Goal: Task Accomplishment & Management: Manage account settings

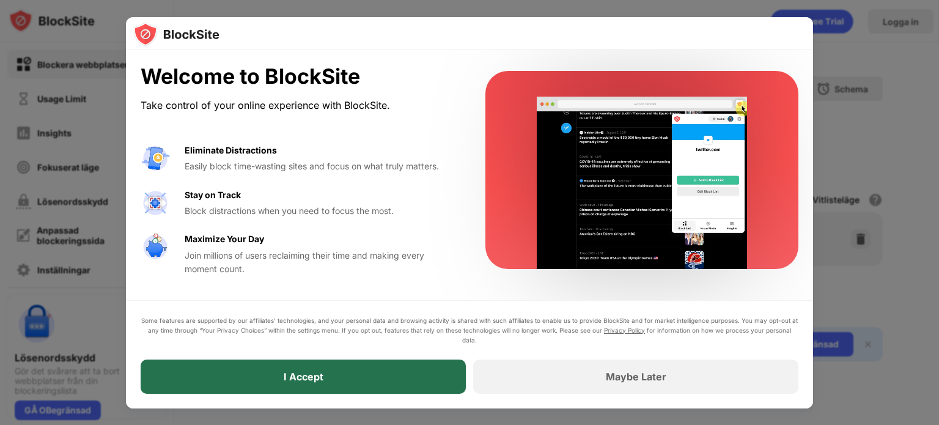
click at [372, 393] on div "I Accept" at bounding box center [303, 377] width 325 height 34
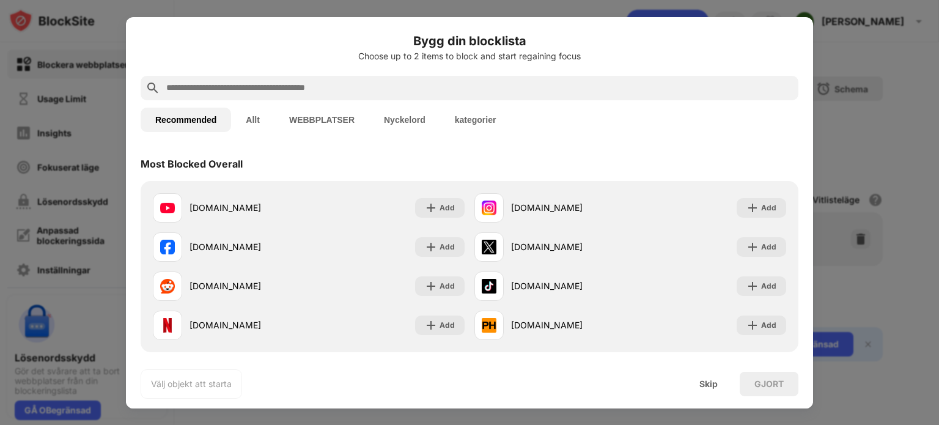
click at [446, 86] on input "text" at bounding box center [479, 88] width 629 height 15
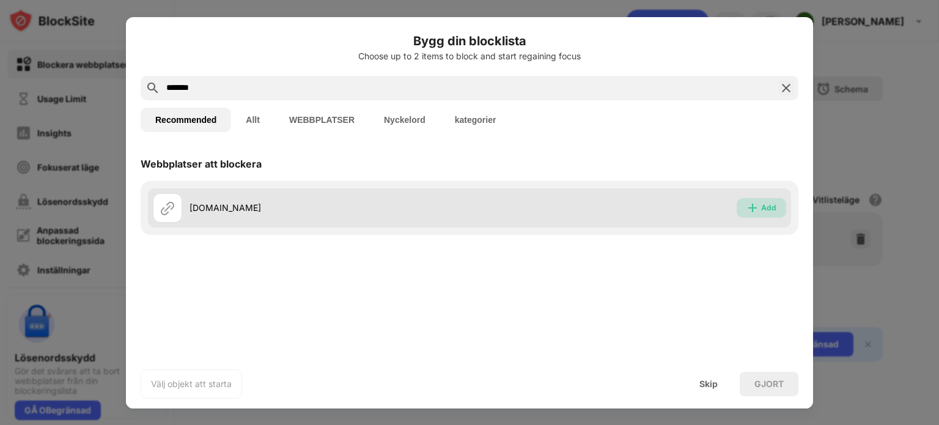
click at [746, 206] on div "Add" at bounding box center [762, 208] width 50 height 20
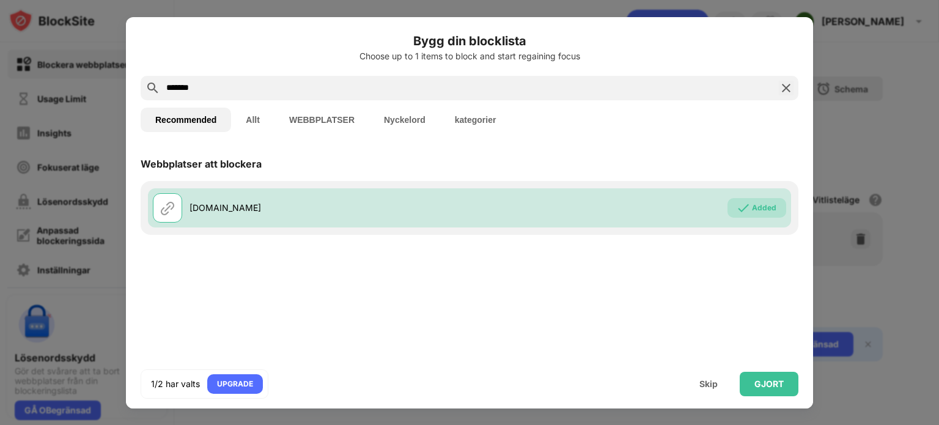
click at [499, 91] on input "*******" at bounding box center [469, 88] width 609 height 15
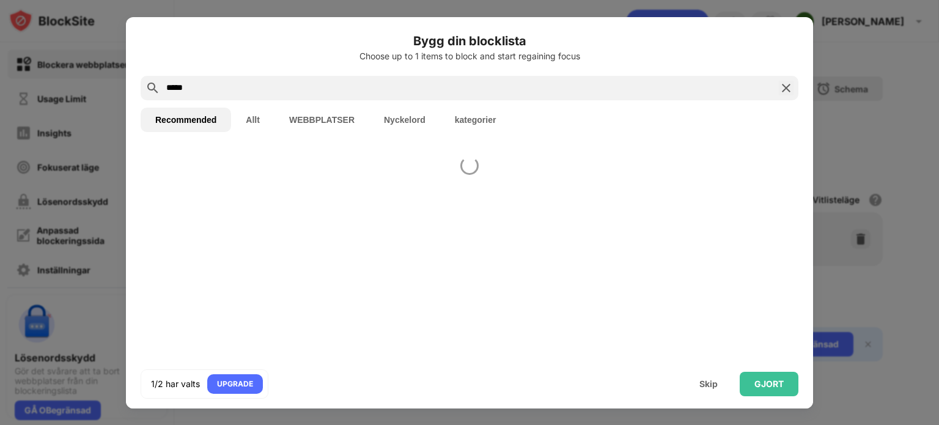
type input "****"
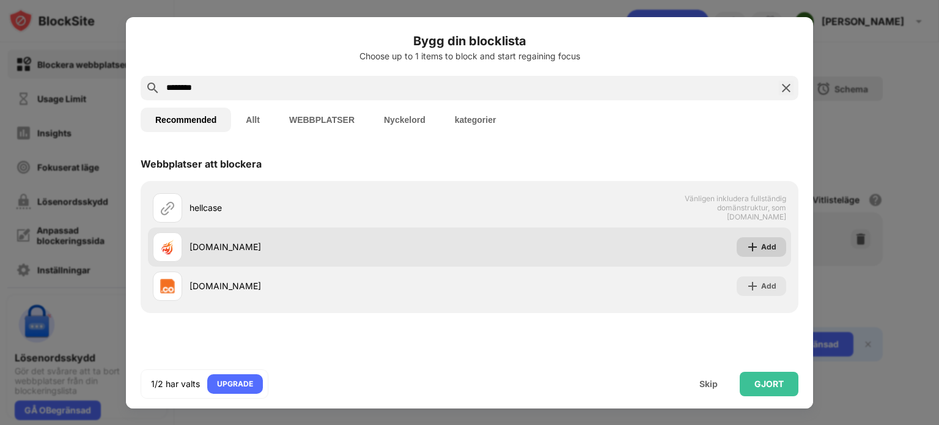
type input "********"
click at [758, 245] on img at bounding box center [753, 247] width 12 height 12
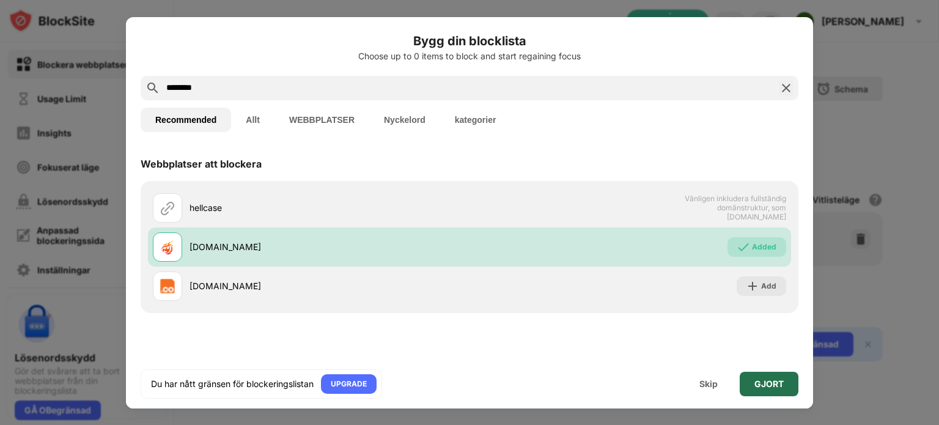
click at [760, 379] on div "GJORT" at bounding box center [769, 384] width 29 height 10
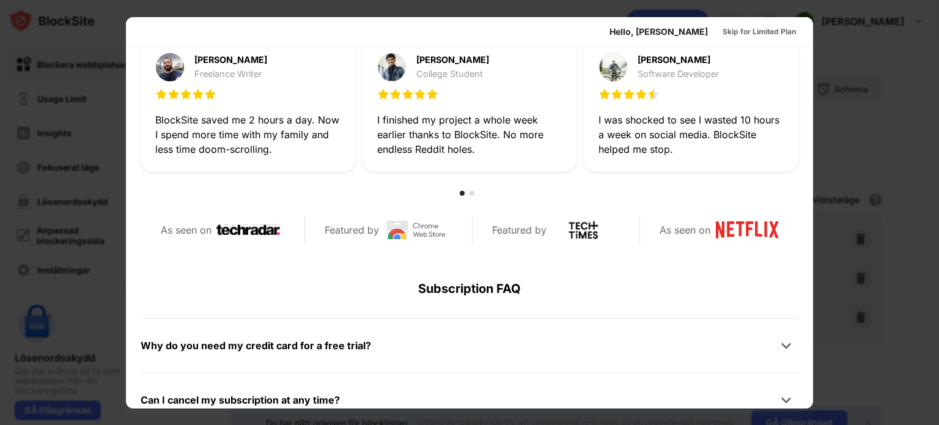
scroll to position [401, 0]
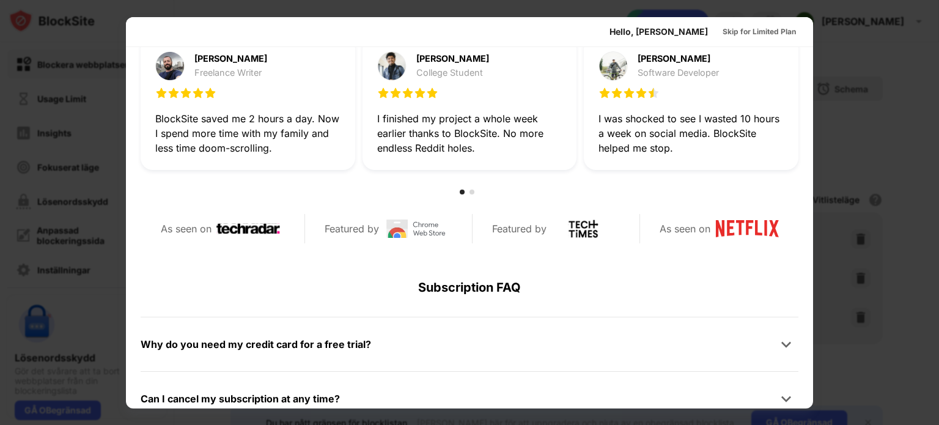
click at [879, 354] on div at bounding box center [469, 212] width 939 height 425
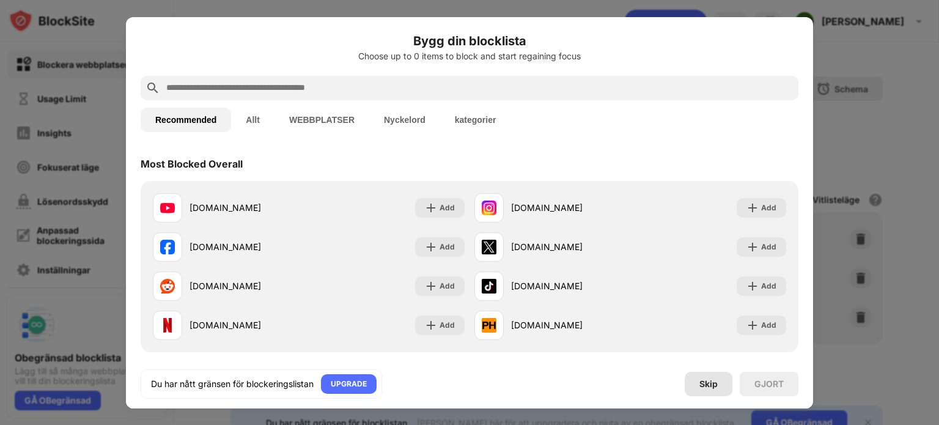
click at [705, 383] on div "Skip" at bounding box center [709, 384] width 18 height 10
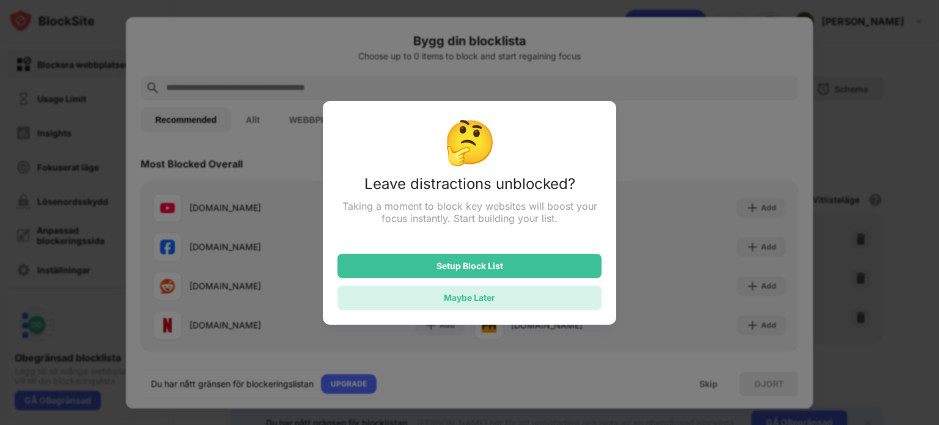
click at [576, 297] on div "Maybe Later" at bounding box center [470, 298] width 264 height 24
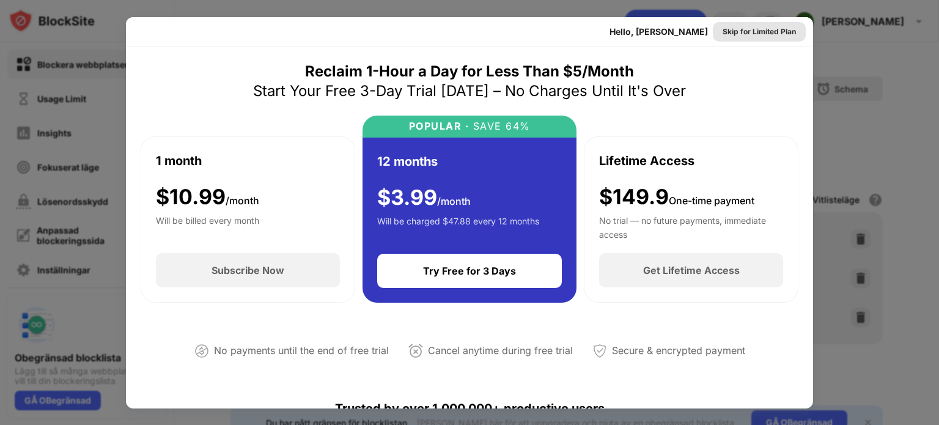
click at [726, 31] on div "Skip for Limited Plan" at bounding box center [759, 32] width 73 height 12
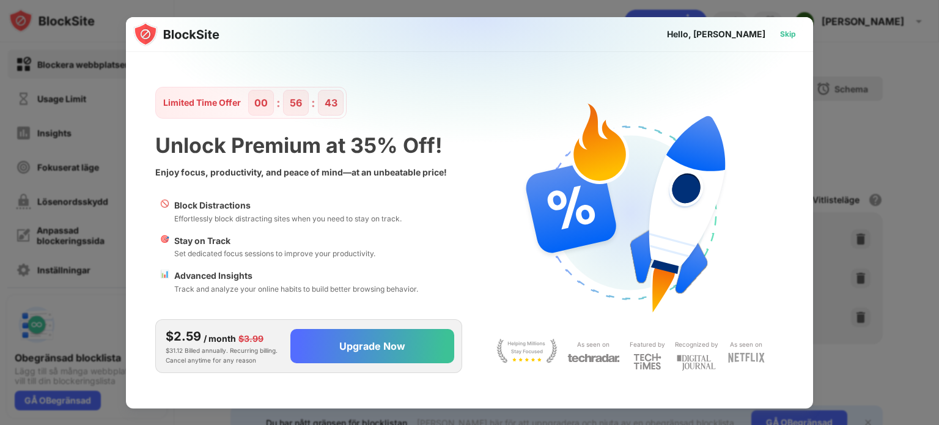
click at [793, 30] on div "Skip" at bounding box center [788, 34] width 16 height 12
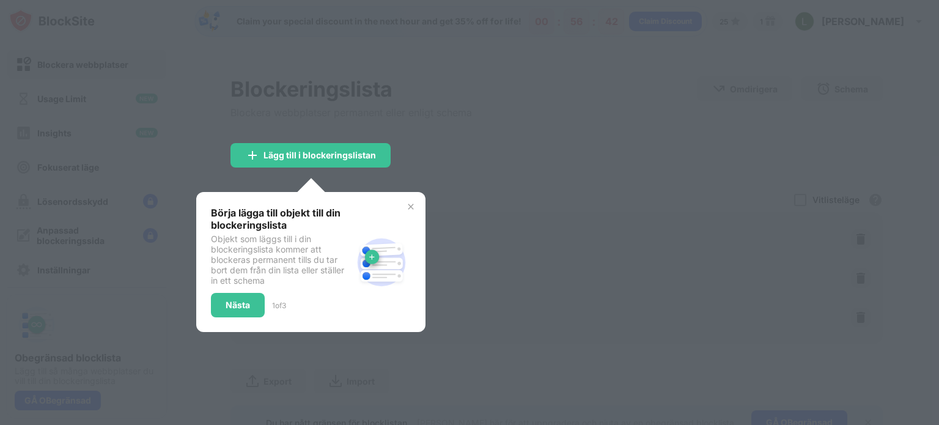
click at [543, 120] on div at bounding box center [469, 212] width 939 height 425
click at [411, 209] on img at bounding box center [411, 207] width 10 height 10
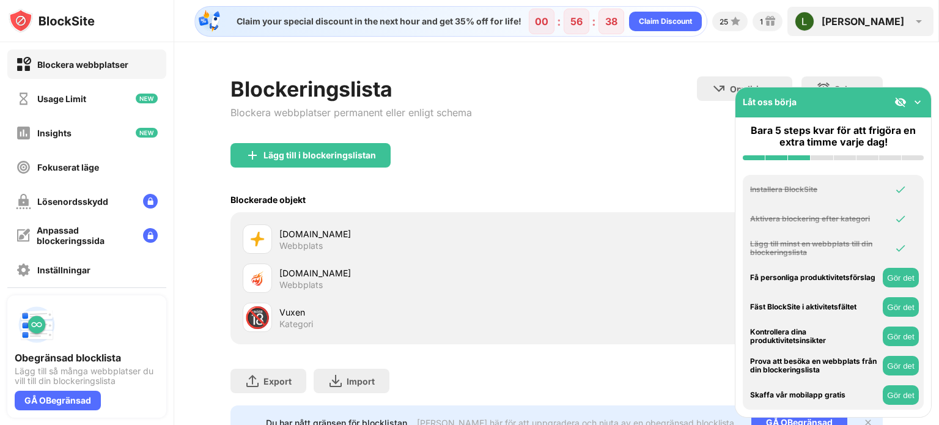
click at [895, 25] on div "[PERSON_NAME]" at bounding box center [863, 21] width 83 height 12
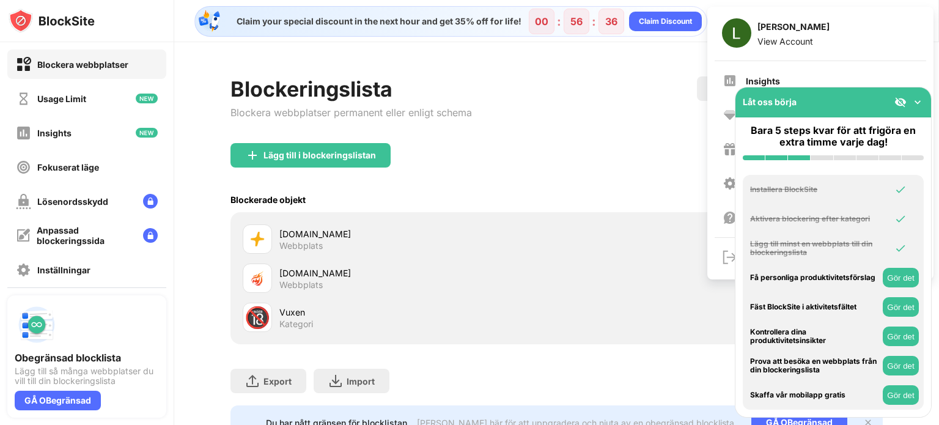
click at [916, 100] on img at bounding box center [918, 102] width 12 height 12
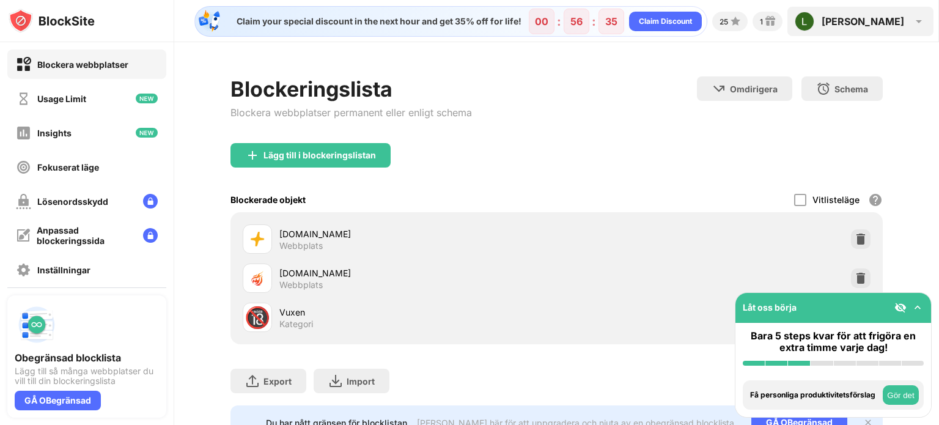
click at [903, 34] on div "[PERSON_NAME] View Account Insights Premium Rewards Settings Support Log Out" at bounding box center [861, 21] width 146 height 29
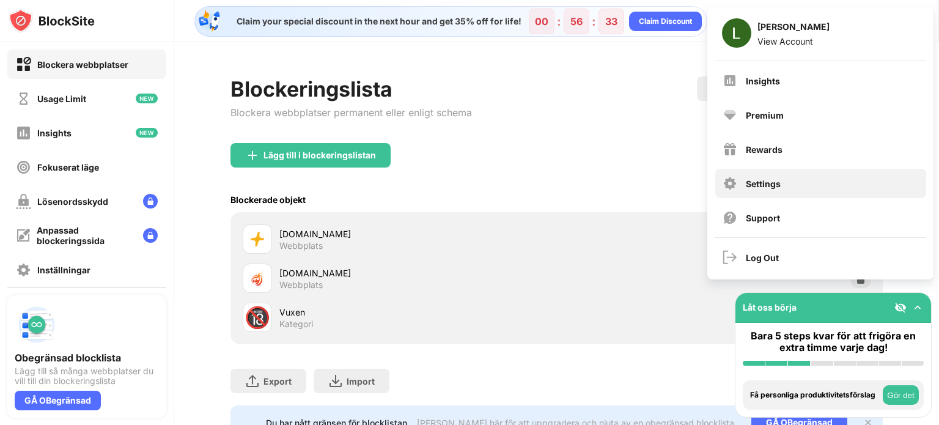
click at [787, 178] on div "Settings" at bounding box center [821, 183] width 211 height 29
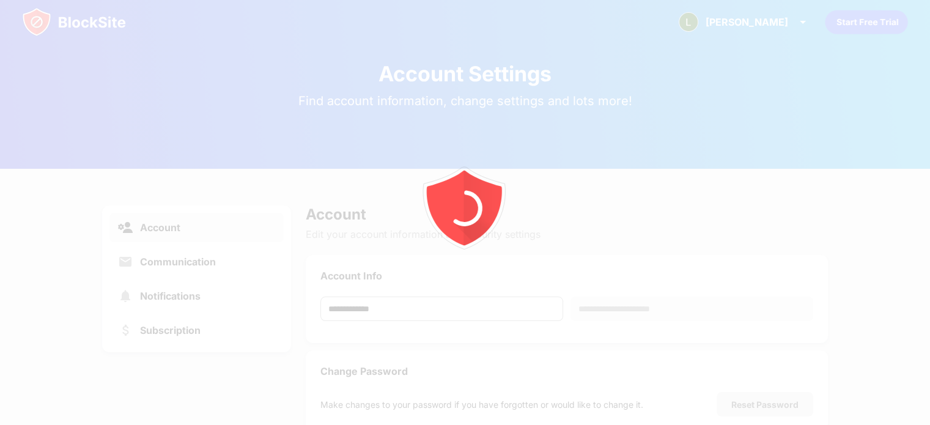
scroll to position [44, 0]
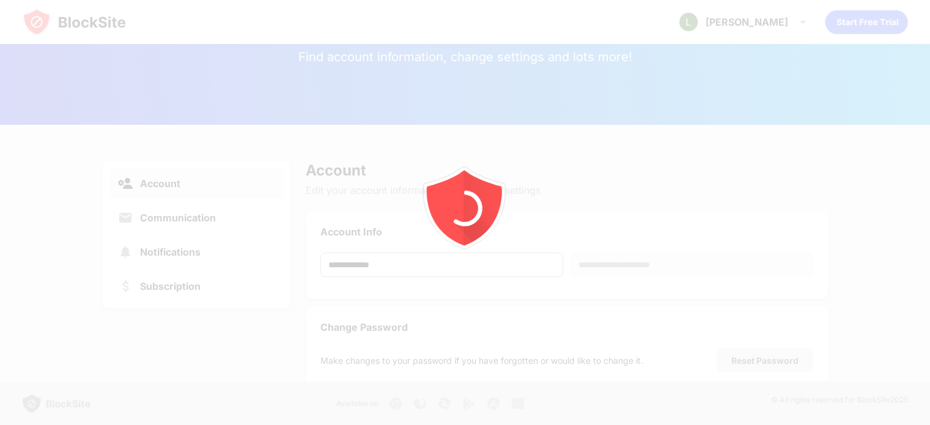
click at [151, 285] on div at bounding box center [465, 212] width 930 height 425
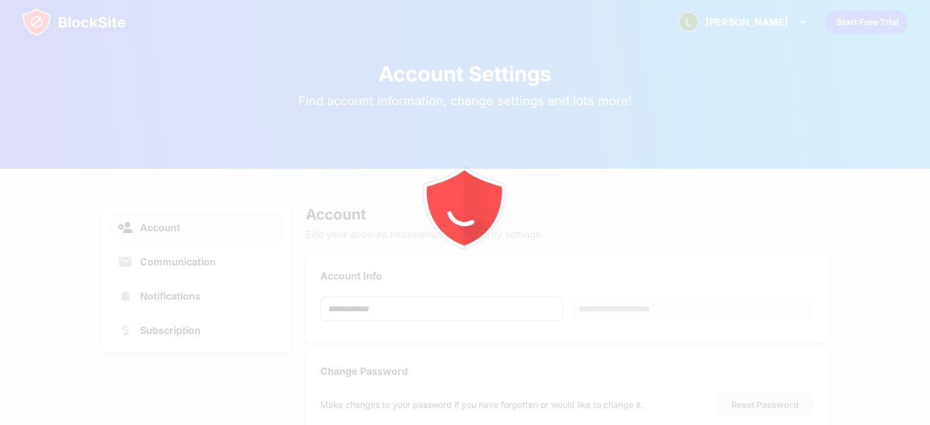
scroll to position [44, 0]
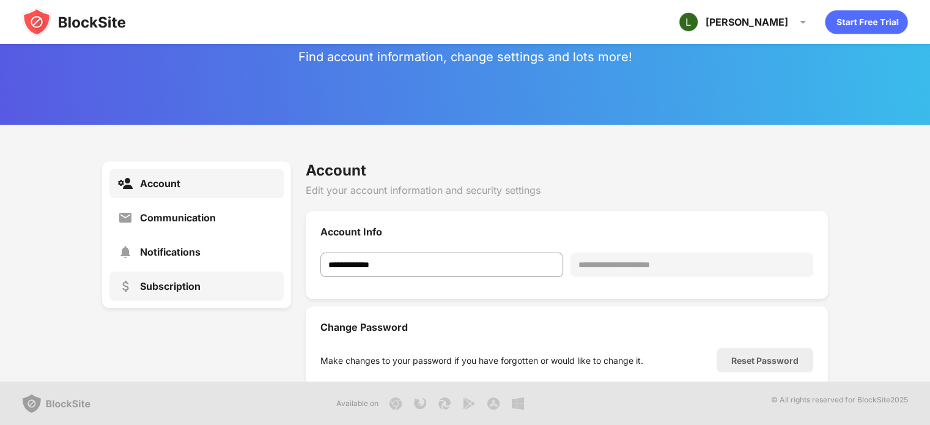
click at [180, 282] on div "Subscription" at bounding box center [170, 286] width 61 height 12
